Goal: Task Accomplishment & Management: Complete application form

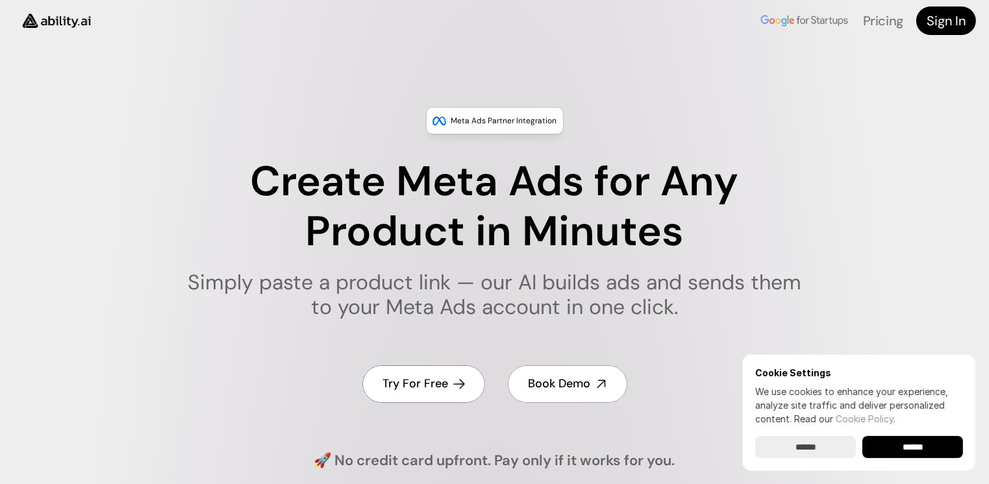
click at [394, 379] on h4 "Try For Free" at bounding box center [416, 384] width 66 height 16
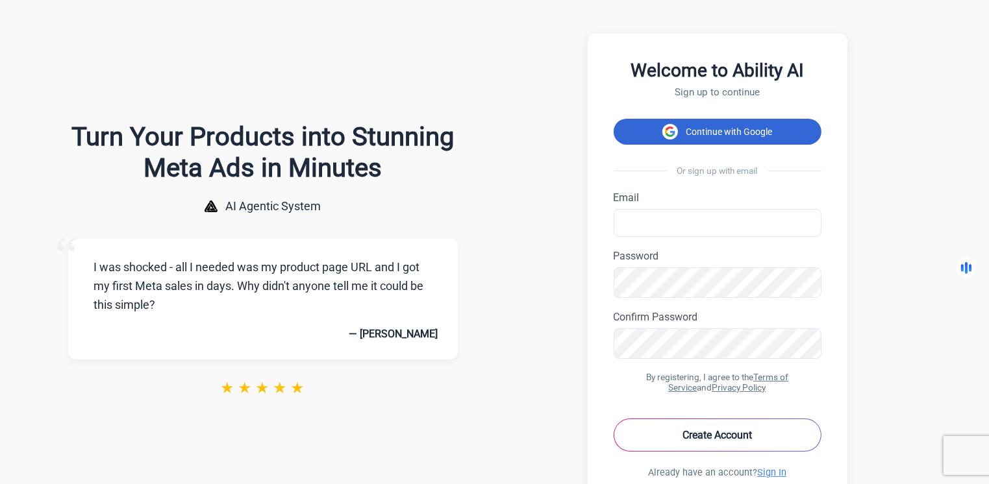
click at [734, 133] on button "Continue with Google" at bounding box center [718, 132] width 208 height 26
